Goal: Find specific page/section: Locate a particular part of the current website

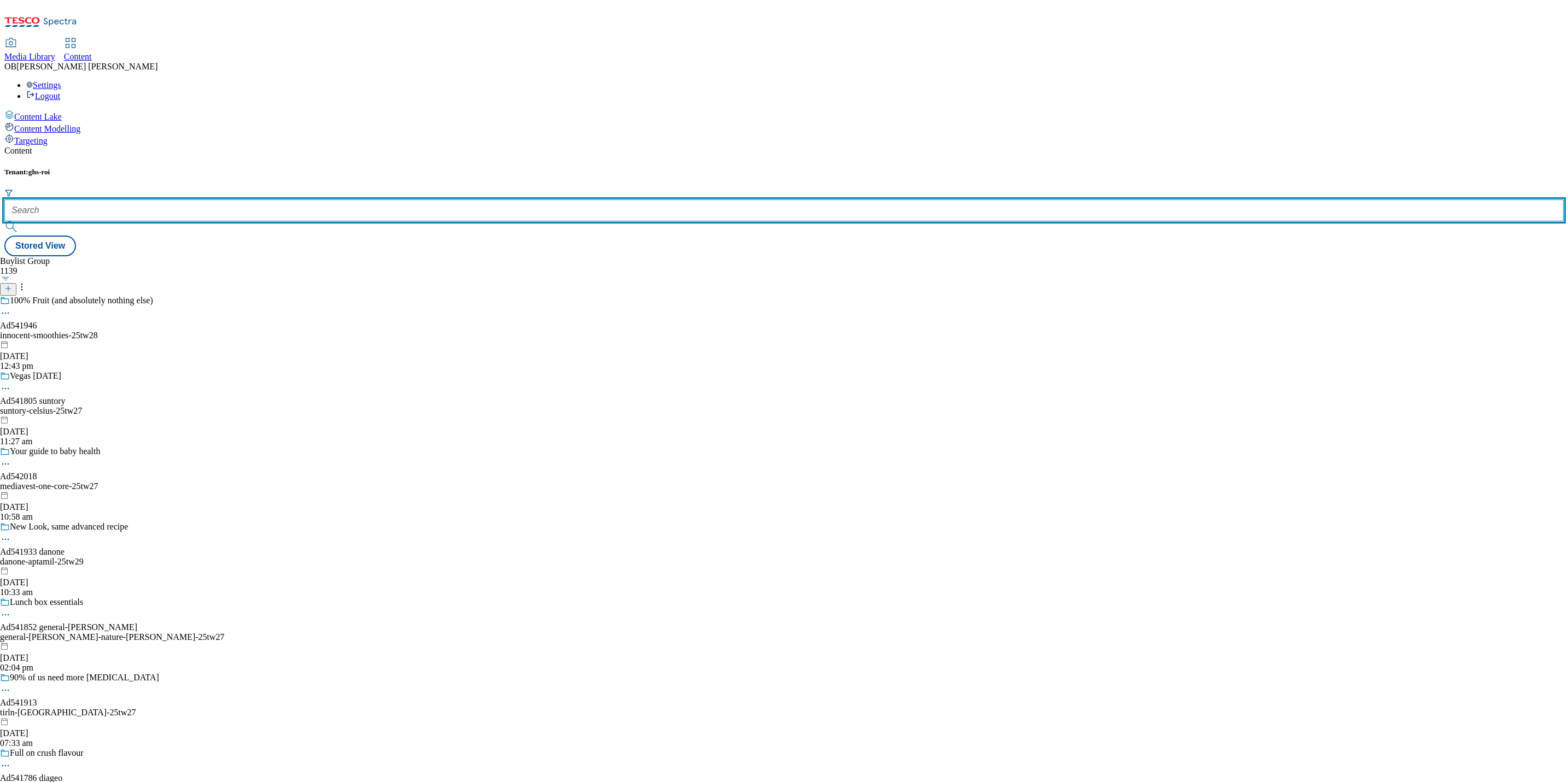
click at [251, 200] on input "text" at bounding box center [784, 210] width 1559 height 22
click at [265, 200] on input "text" at bounding box center [784, 210] width 1559 height 22
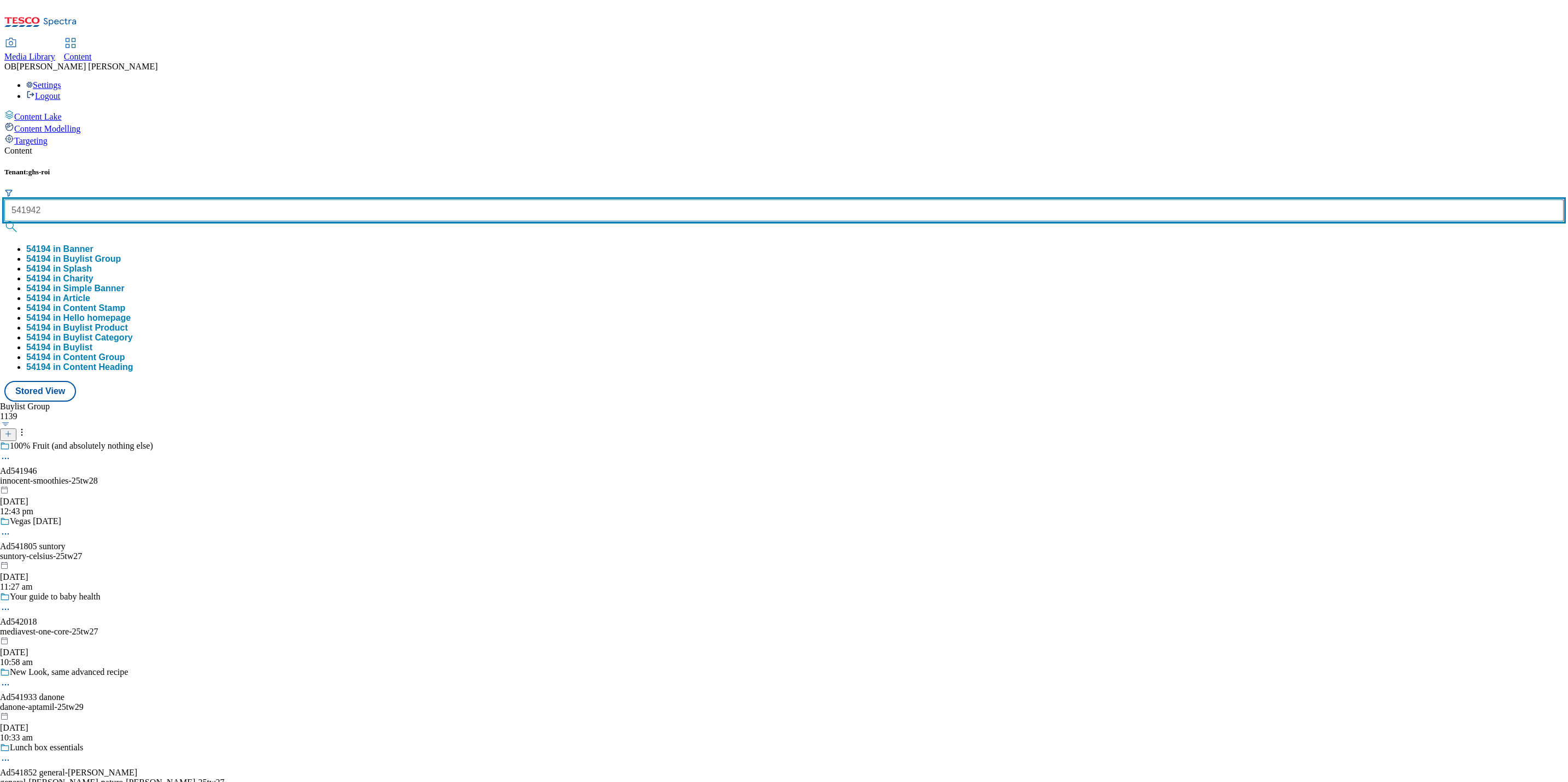
type input "541942"
click at [5, 221] on button "submit" at bounding box center [12, 226] width 15 height 11
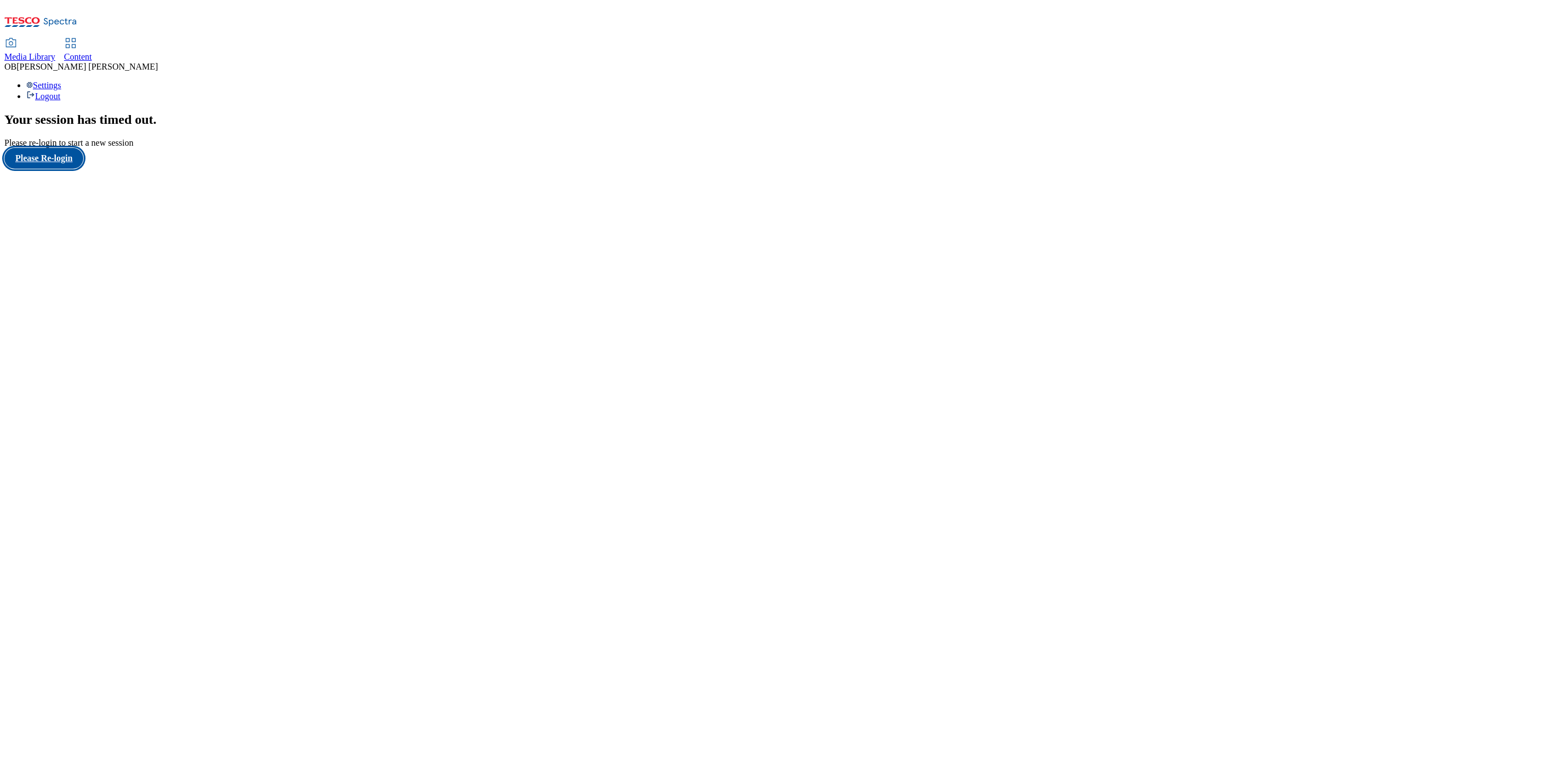
click at [67, 169] on button "Please Re-login" at bounding box center [44, 158] width 79 height 21
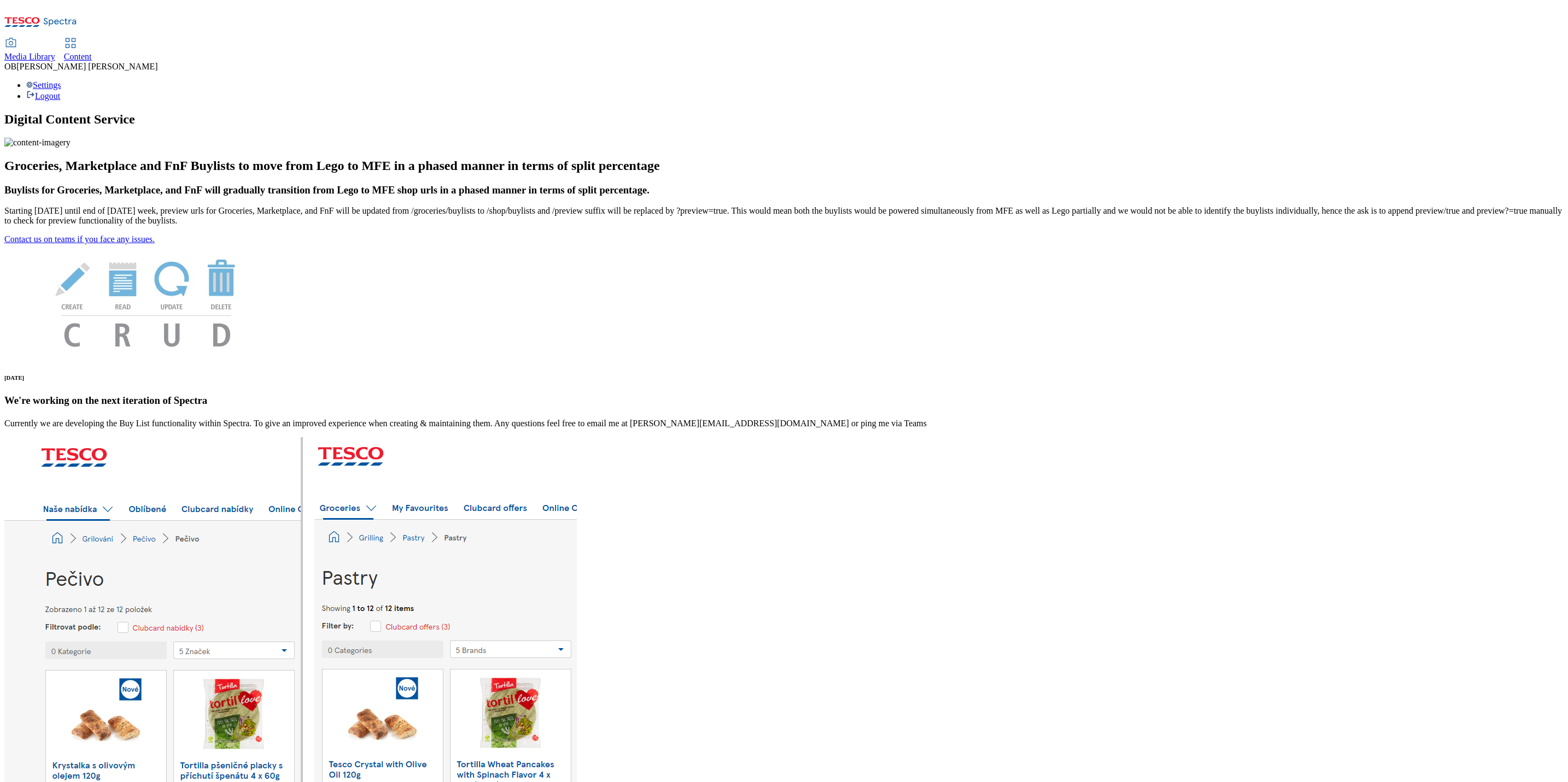
click at [92, 52] on span "Content" at bounding box center [78, 56] width 28 height 9
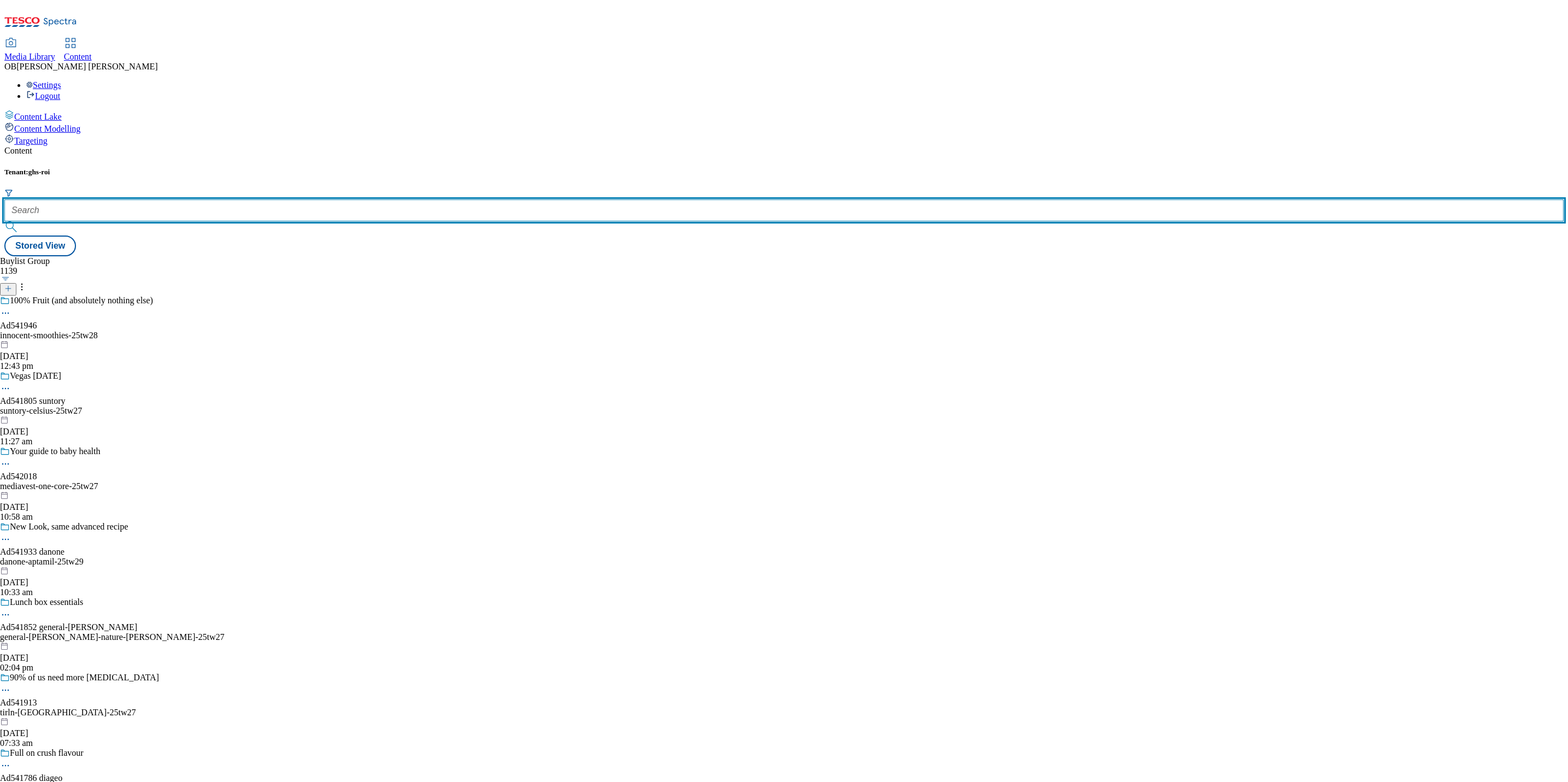
click at [254, 200] on input "text" at bounding box center [784, 210] width 1559 height 22
click at [241, 200] on input "541" at bounding box center [784, 210] width 1559 height 22
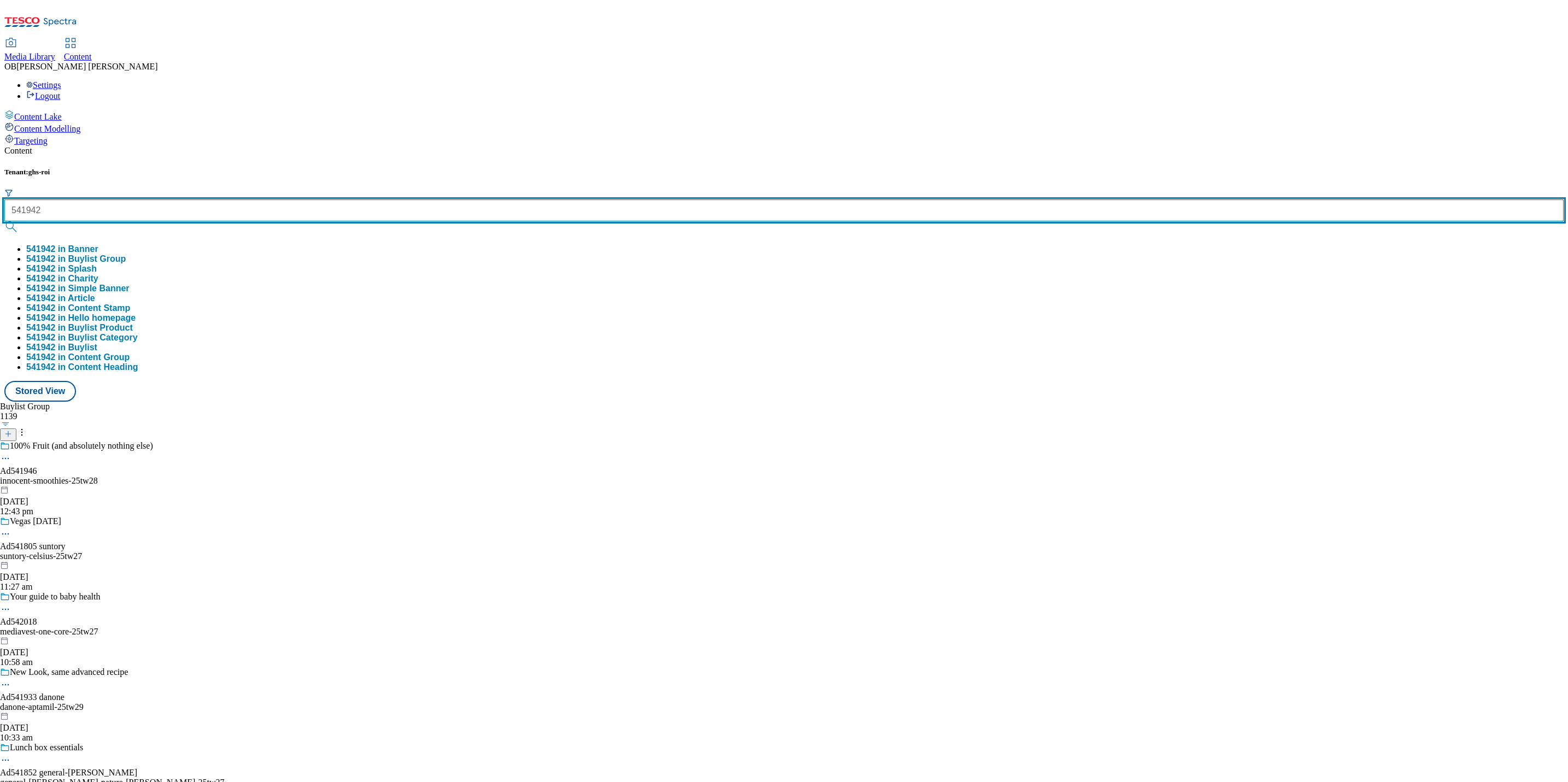
type input "541942"
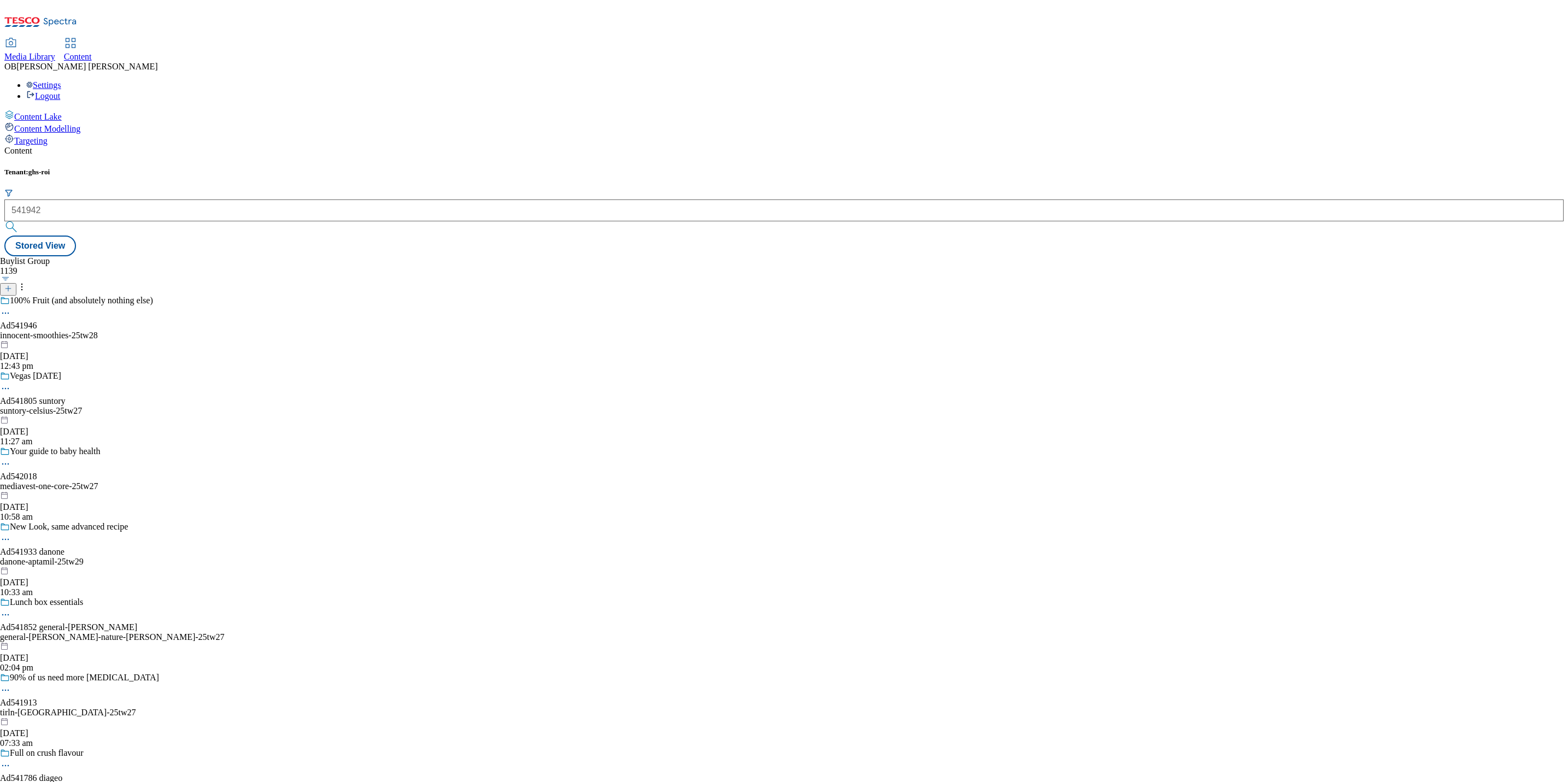
click at [19, 221] on button "submit" at bounding box center [12, 226] width 15 height 11
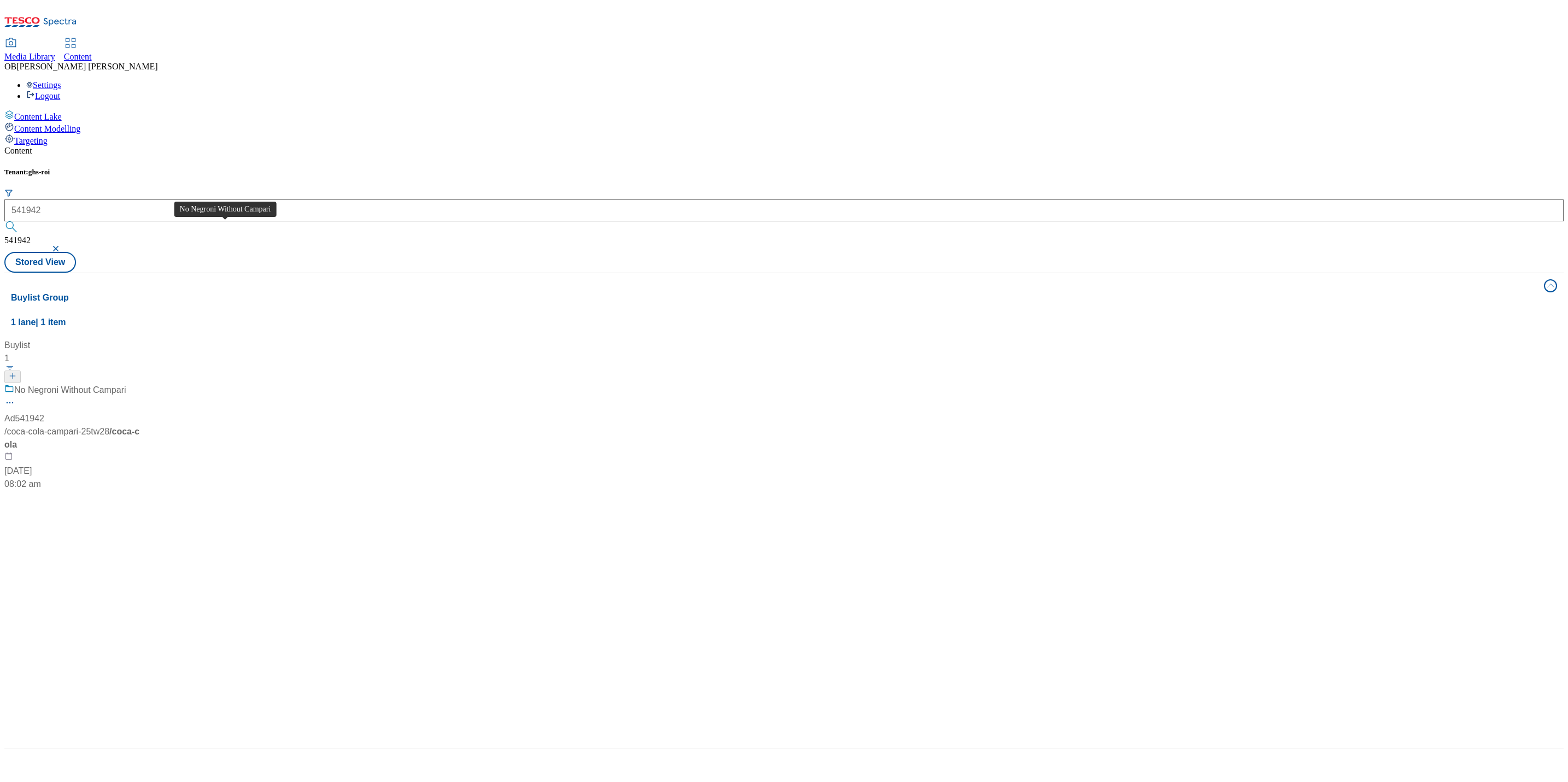
click at [126, 384] on div "No Negroni Without Campari" at bounding box center [70, 391] width 112 height 13
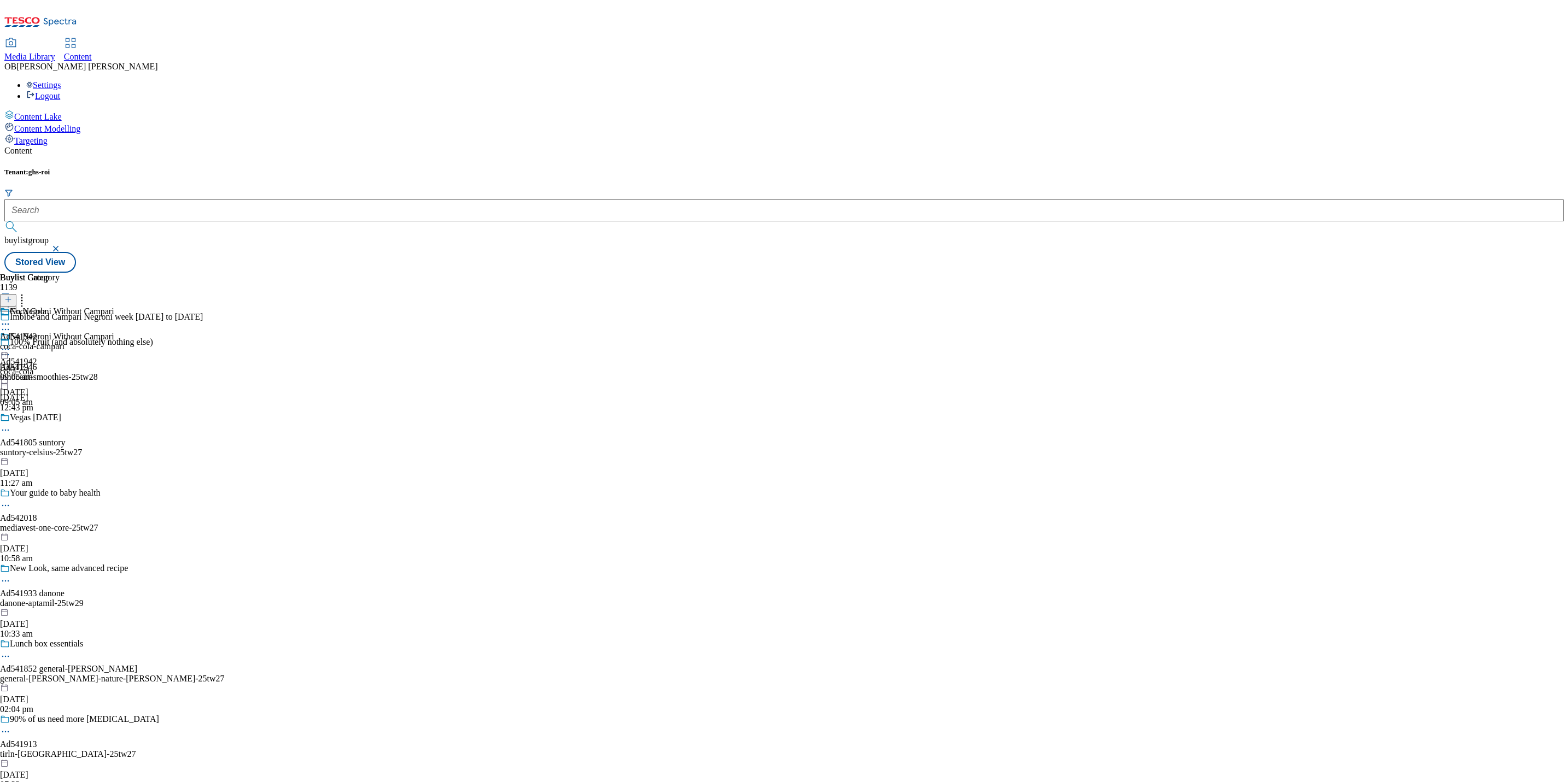
click at [64, 342] on div "coca-cola-campari" at bounding box center [32, 346] width 64 height 10
